Goal: Obtain resource: Download file/media

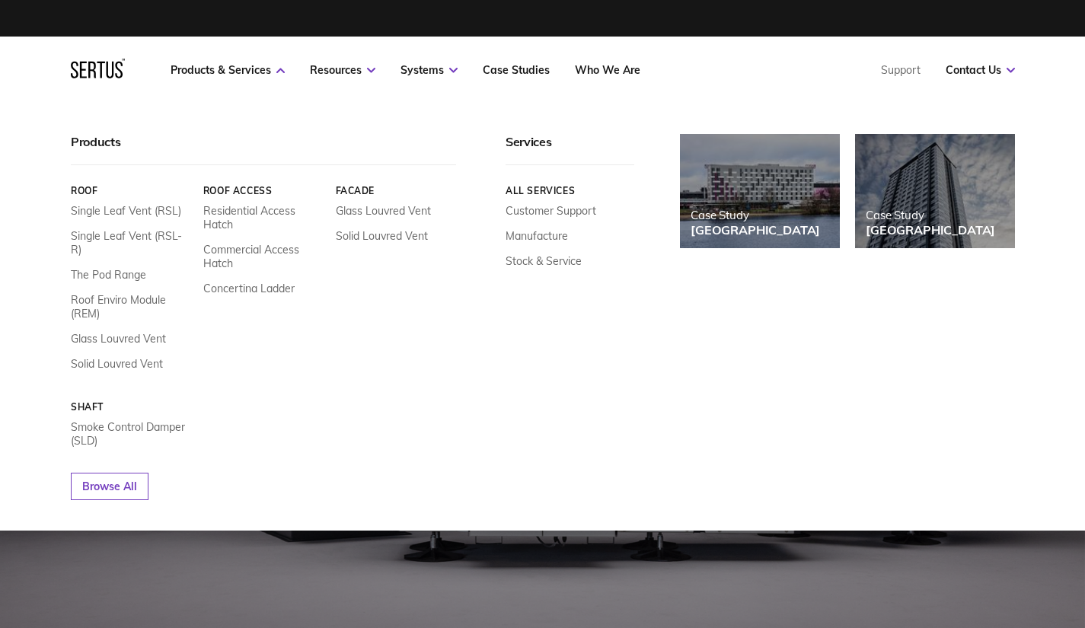
click at [100, 332] on link "Glass Louvred Vent" at bounding box center [118, 339] width 95 height 14
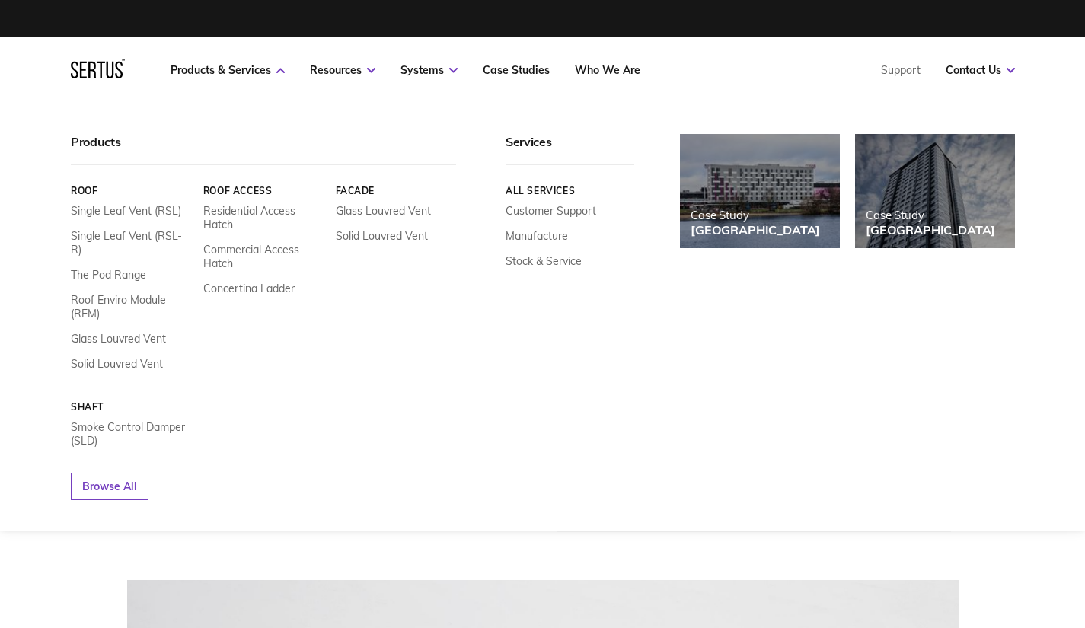
click at [105, 361] on div "Roof Single Leaf Vent (RSL) Single Leaf Vent (RSL-R) The Pod Range Roof Enviro …" at bounding box center [263, 316] width 385 height 263
click at [117, 357] on link "Solid Louvred Vent" at bounding box center [117, 364] width 92 height 14
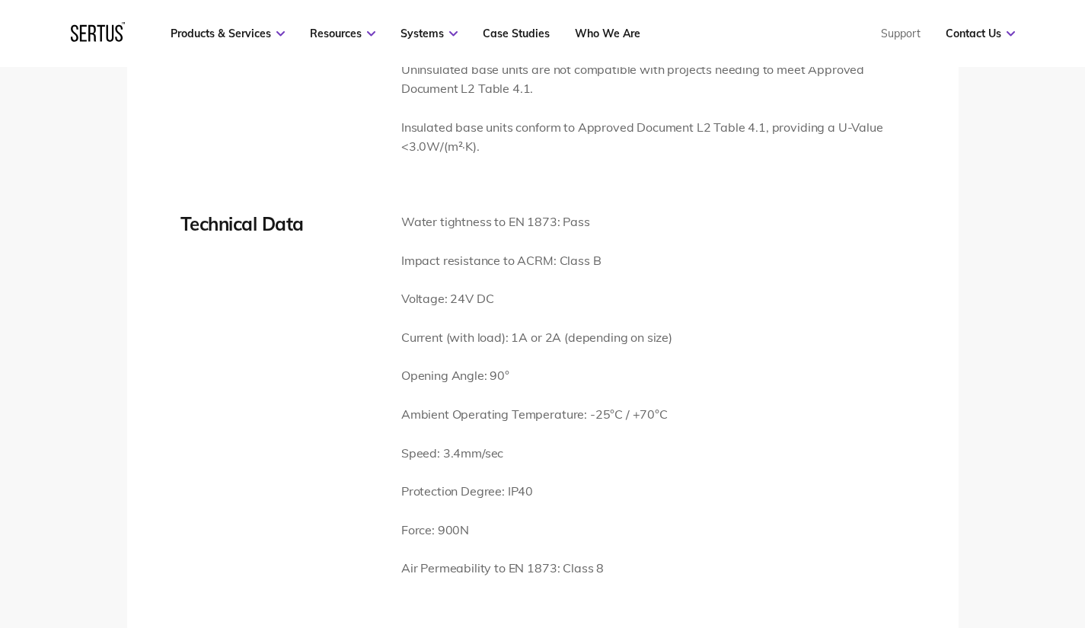
scroll to position [2131, 0]
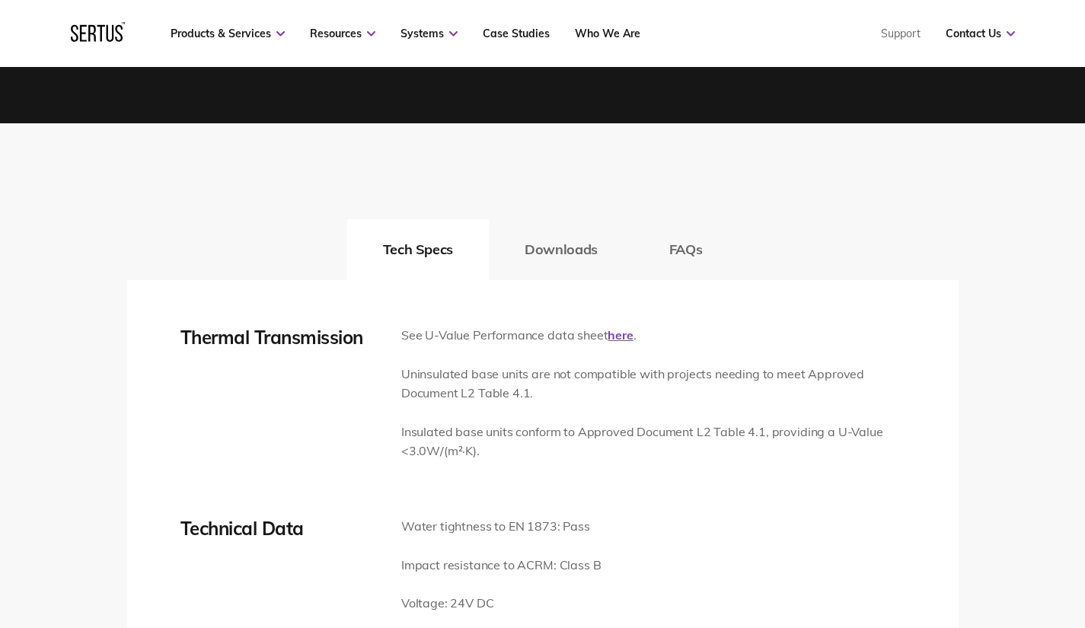
click at [572, 259] on button "Downloads" at bounding box center [561, 249] width 145 height 61
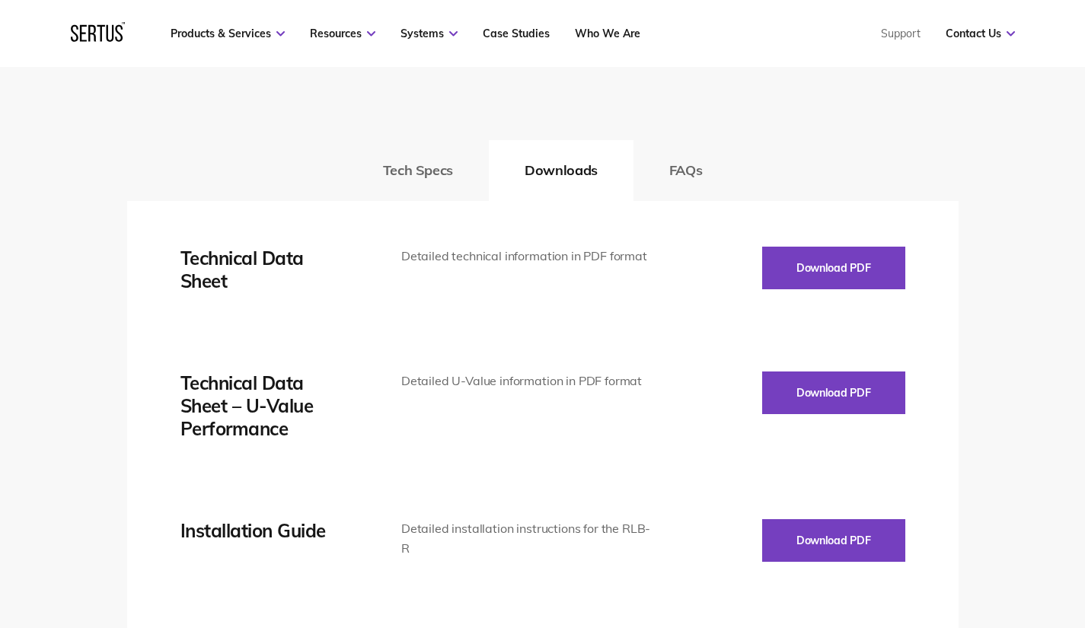
scroll to position [2360, 0]
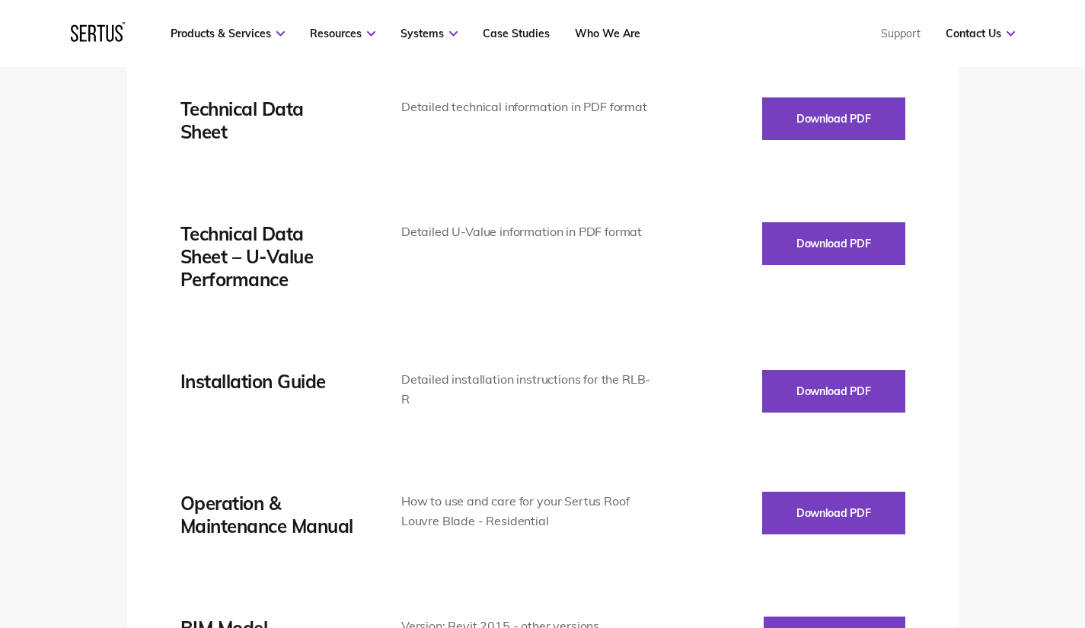
click at [820, 120] on button "Download PDF" at bounding box center [833, 118] width 143 height 43
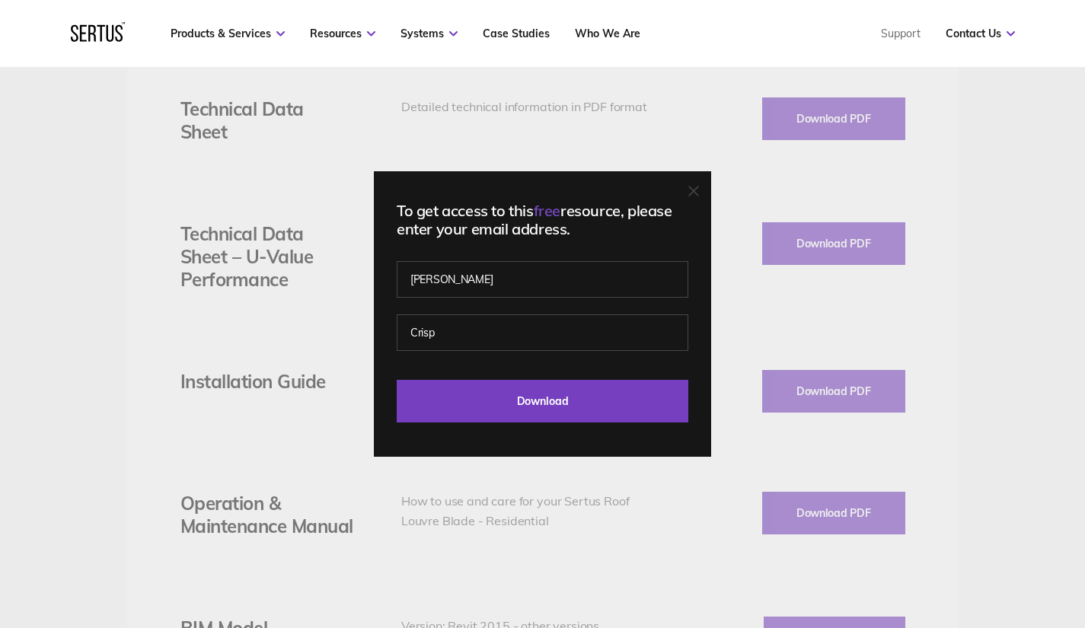
click at [552, 394] on input "Download" at bounding box center [543, 401] width 292 height 43
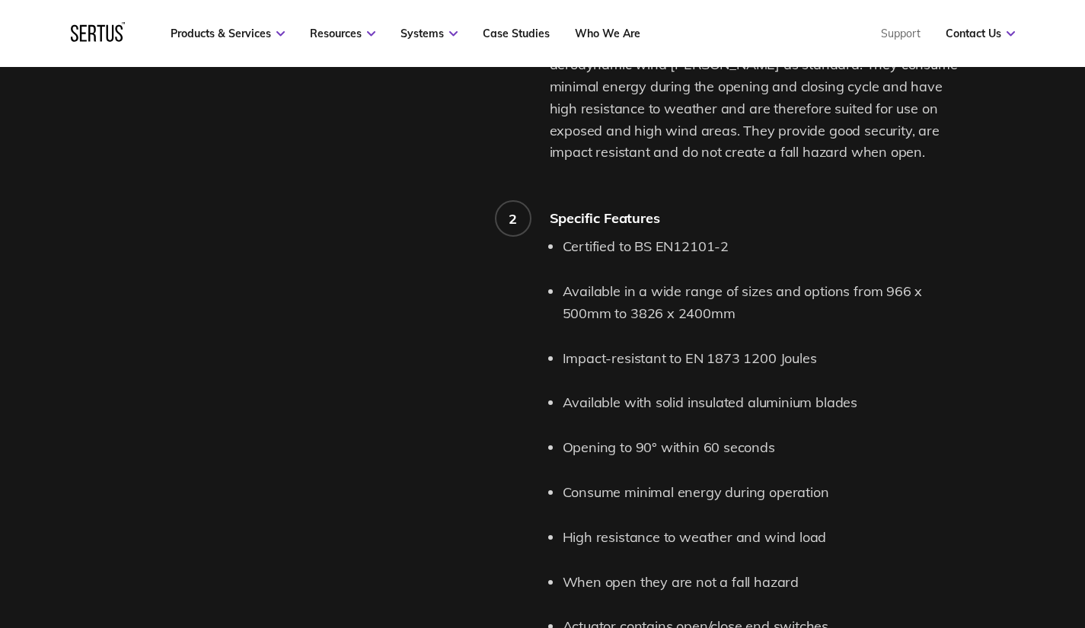
scroll to position [1370, 0]
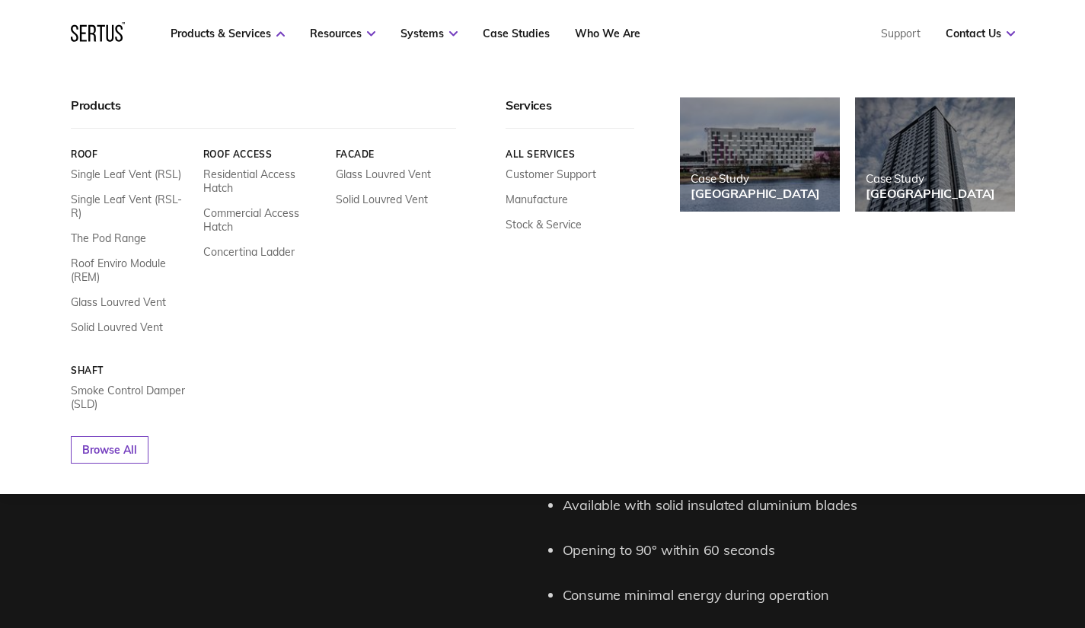
click at [120, 172] on link "Single Leaf Vent (RSL)" at bounding box center [126, 174] width 110 height 14
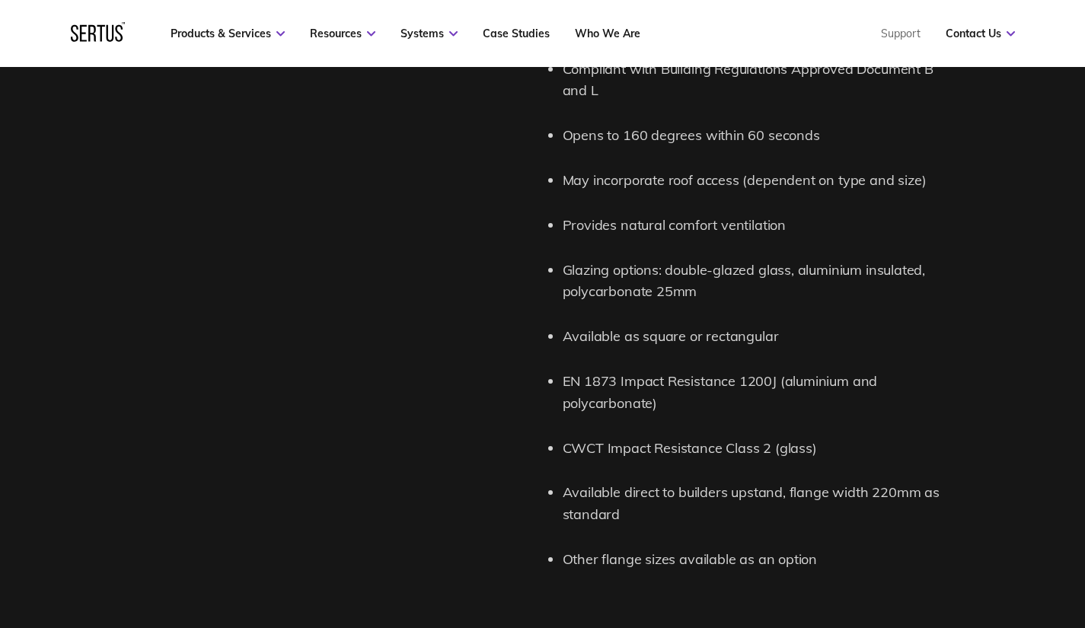
scroll to position [2131, 0]
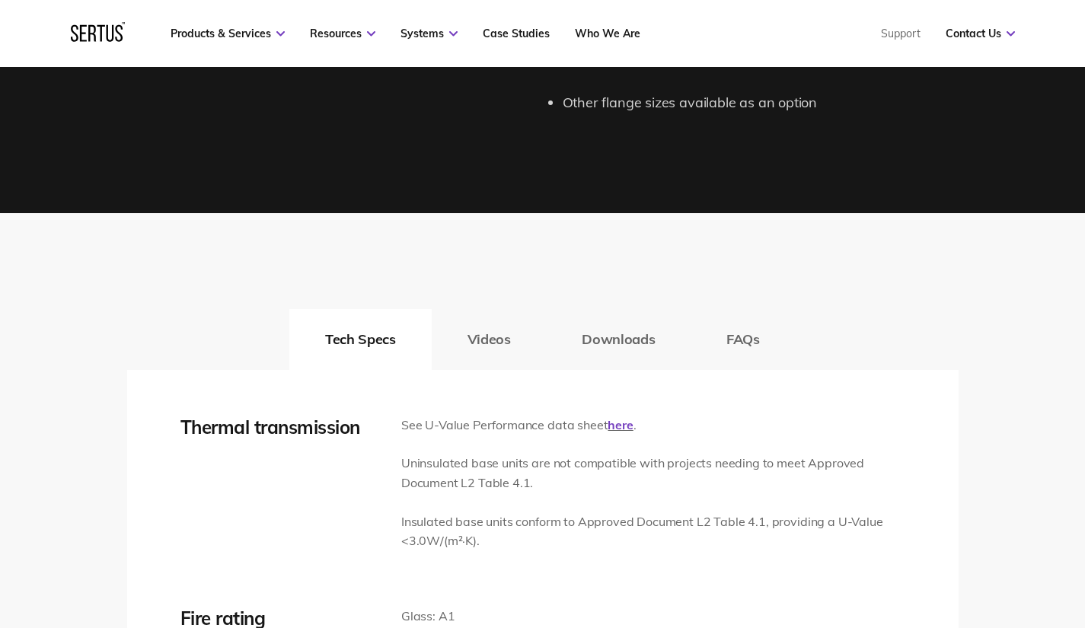
click at [612, 335] on button "Downloads" at bounding box center [618, 339] width 145 height 61
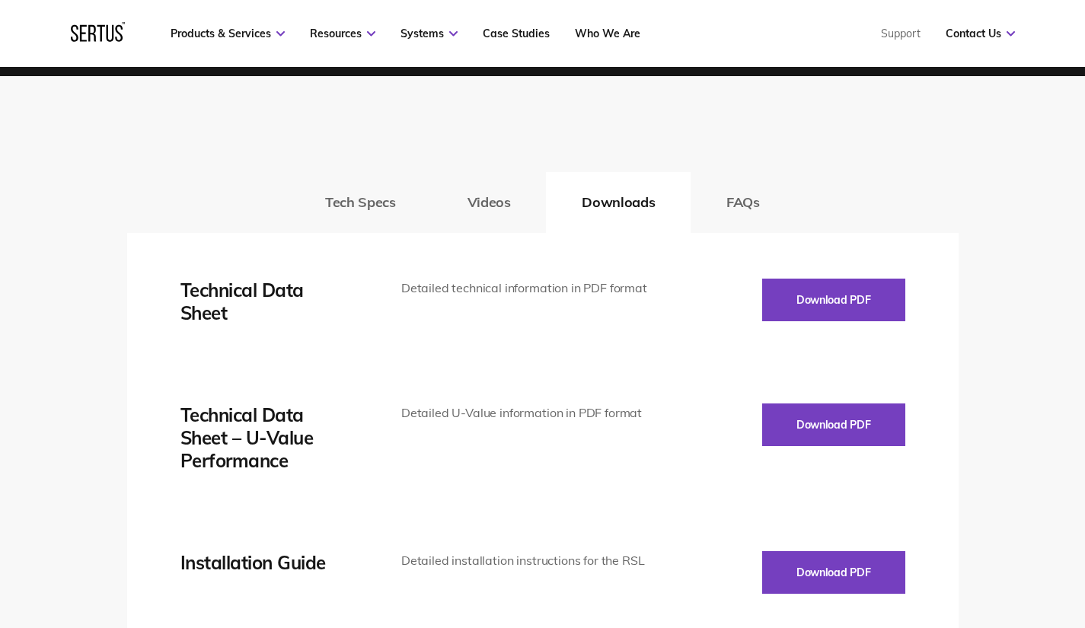
scroll to position [2283, 0]
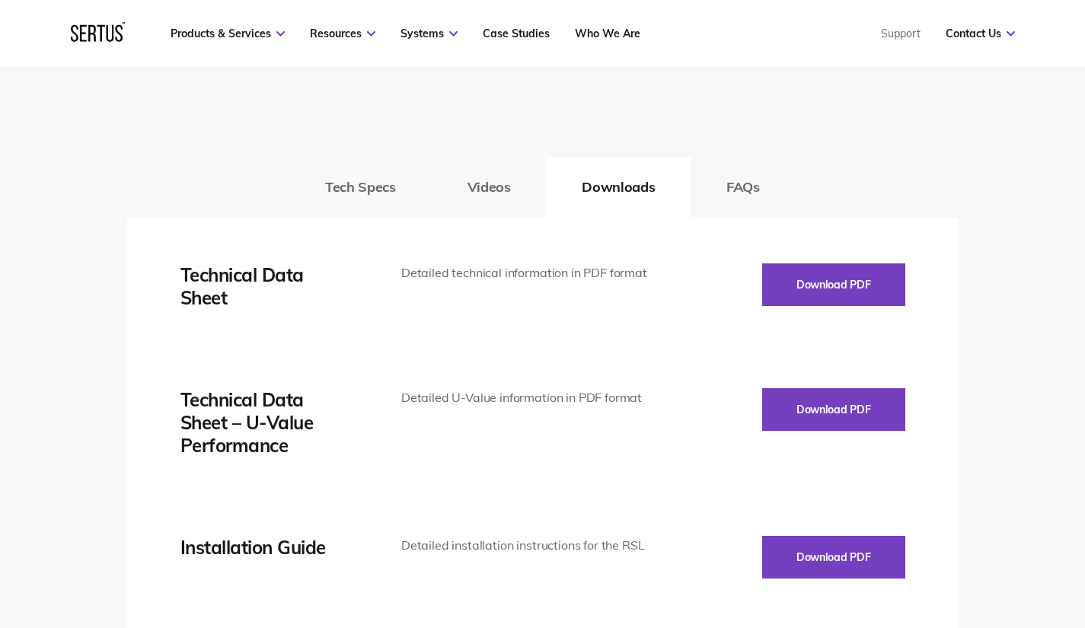
click at [811, 278] on button "Download PDF" at bounding box center [833, 284] width 143 height 43
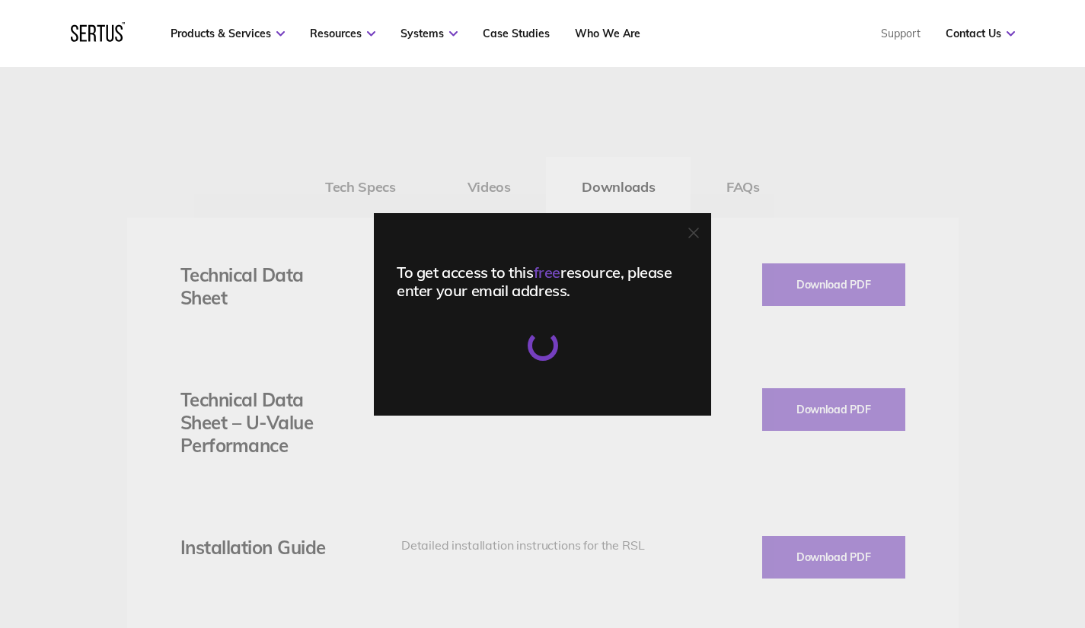
click at [698, 235] on icon at bounding box center [693, 232] width 9 height 9
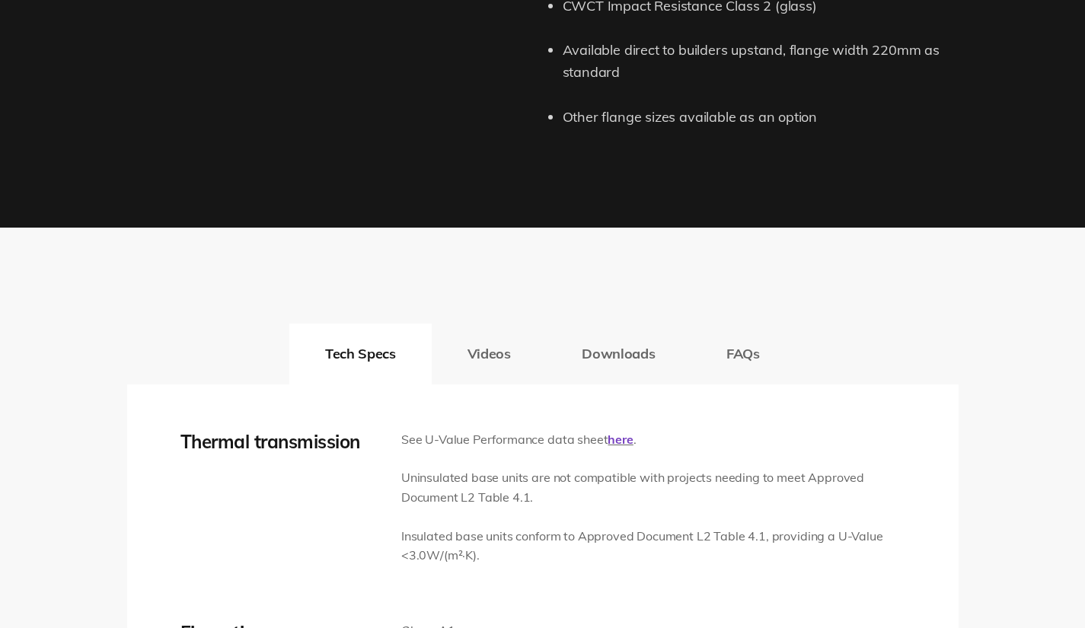
scroll to position [2131, 0]
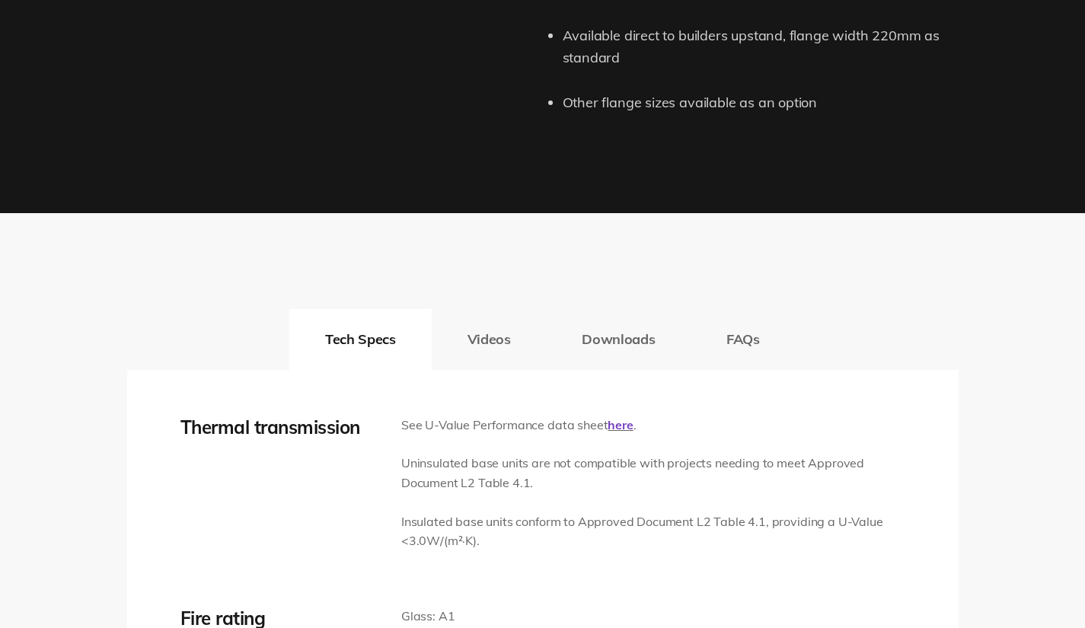
click at [613, 342] on button "Downloads" at bounding box center [618, 339] width 145 height 61
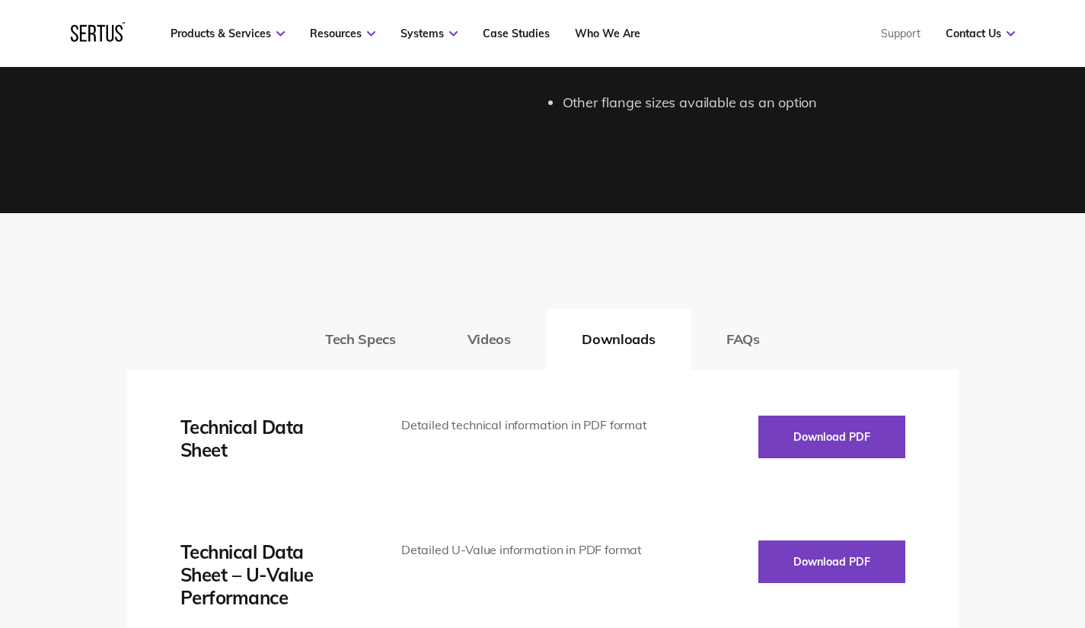
scroll to position [2283, 0]
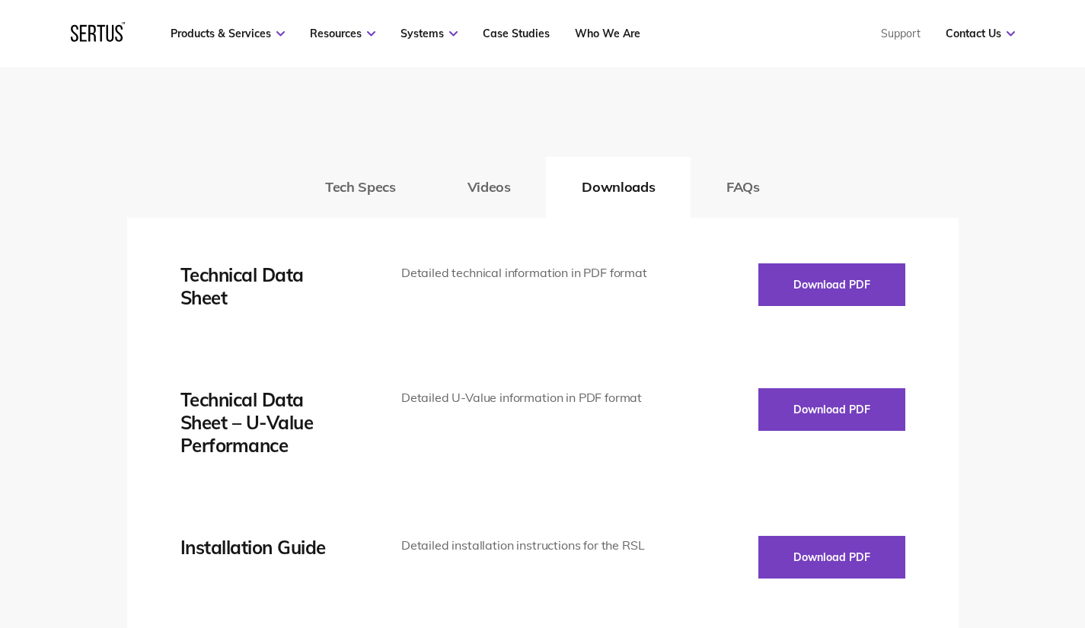
click at [794, 288] on button "Download PDF" at bounding box center [831, 284] width 147 height 43
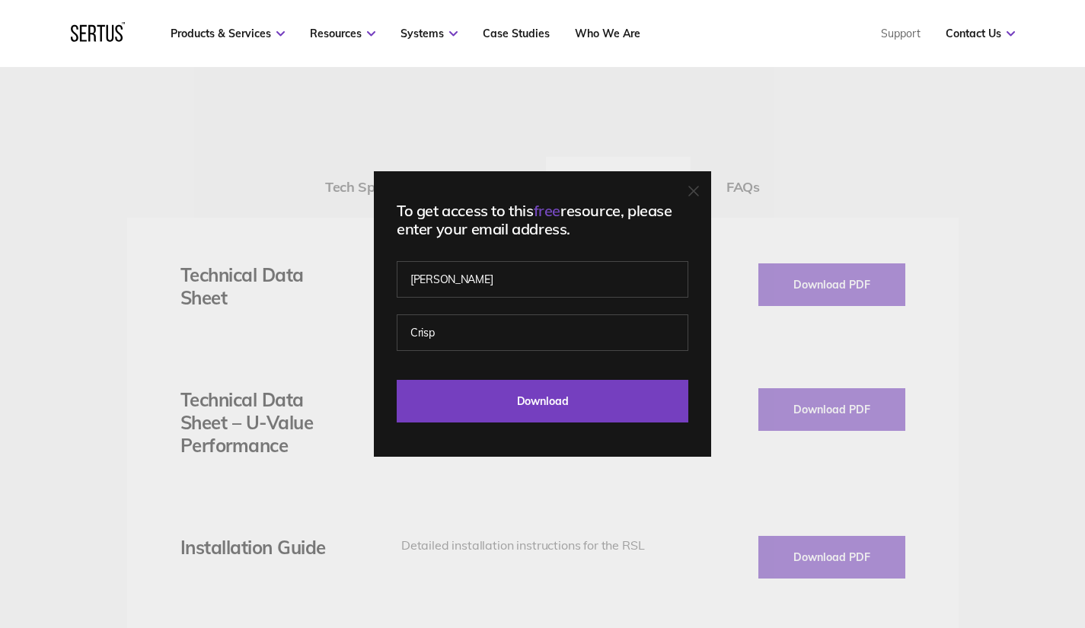
click at [706, 197] on img at bounding box center [760, 154] width 160 height 114
